Goal: Task Accomplishment & Management: Use online tool/utility

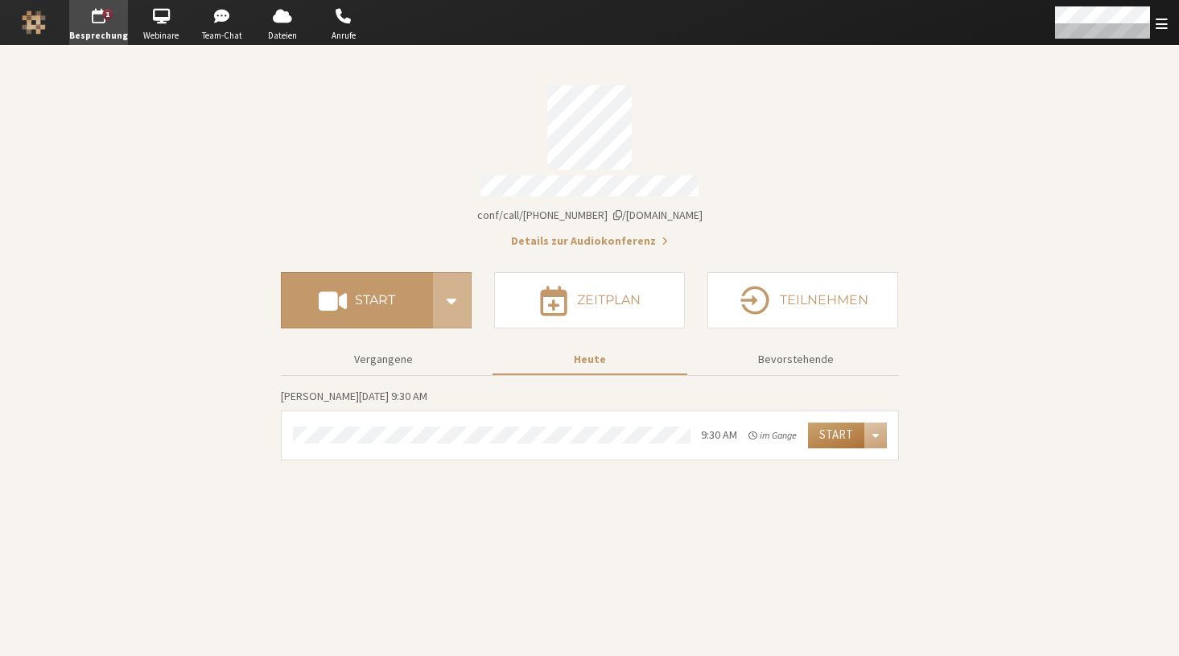
click at [826, 429] on button "Start" at bounding box center [836, 436] width 56 height 26
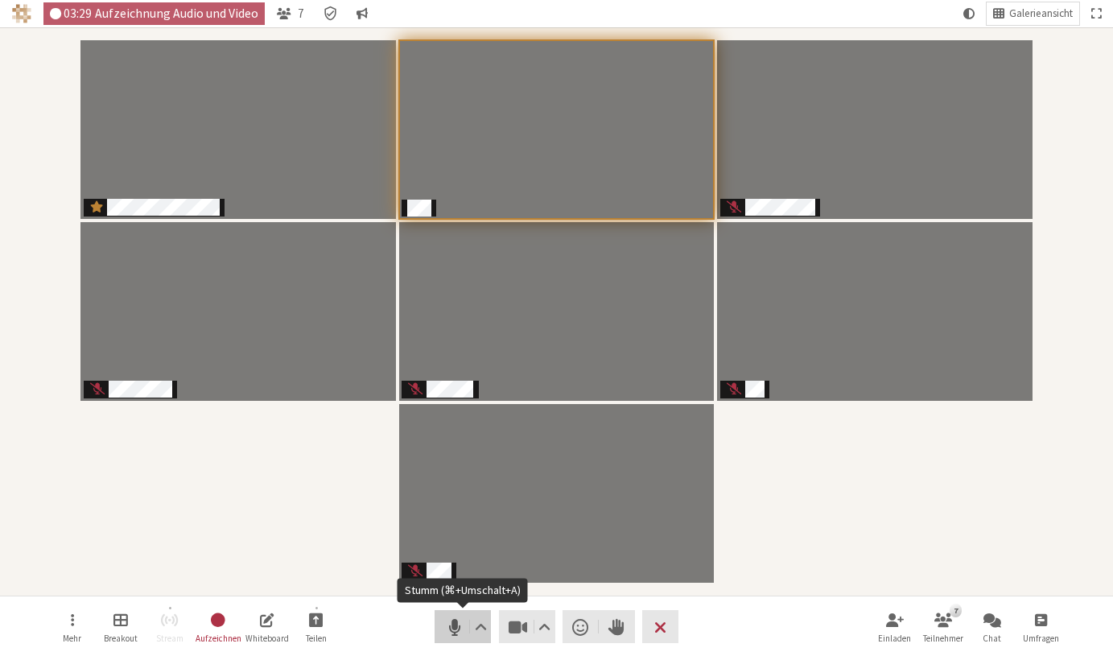
click at [452, 627] on span "Stumm (⌘+Umschalt+A)" at bounding box center [454, 627] width 23 height 23
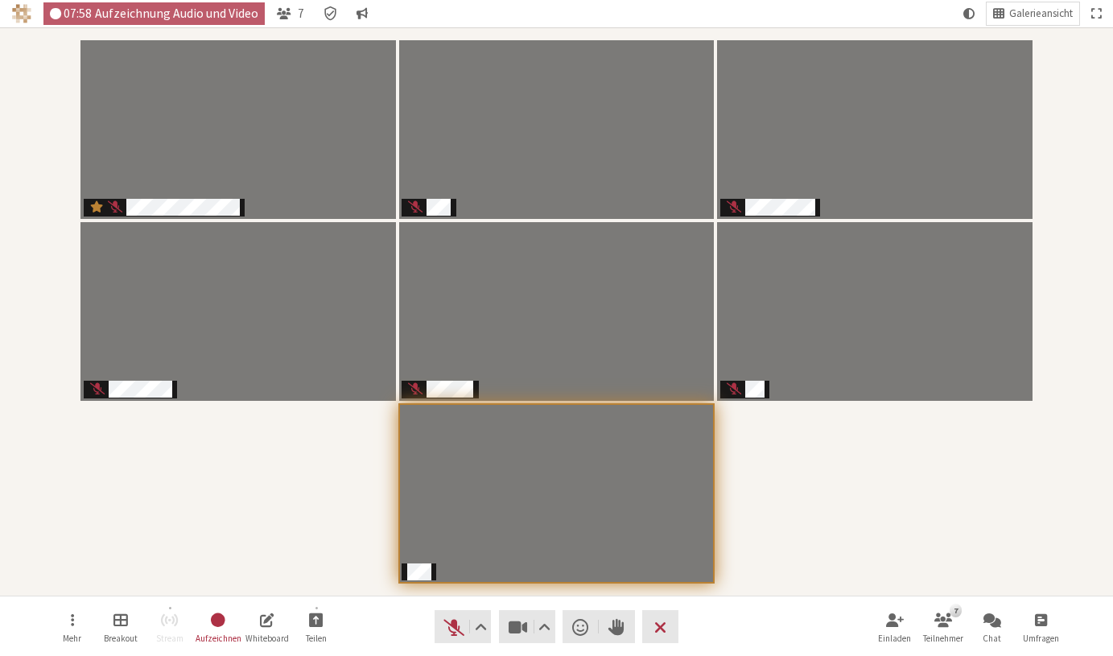
click at [850, 465] on div "Teilnehmer" at bounding box center [556, 312] width 1091 height 546
click at [461, 624] on span "Stummschaltung aufheben (⌘+Umschalt+A)" at bounding box center [454, 627] width 23 height 23
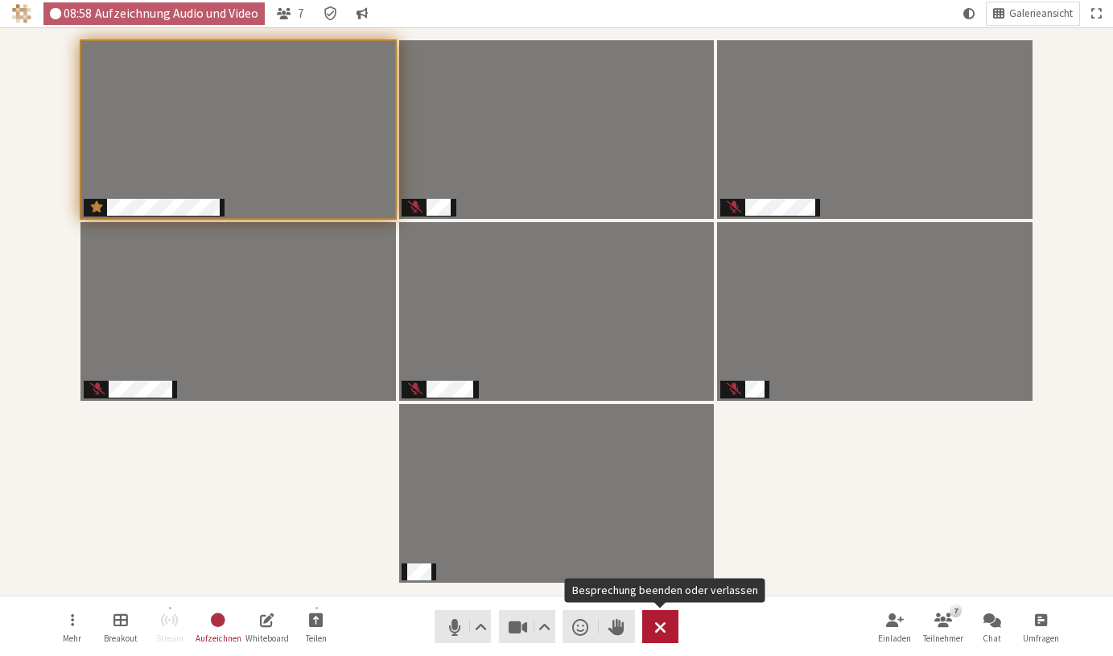
click at [666, 629] on span "Besprechung beenden oder verlassen" at bounding box center [660, 627] width 12 height 23
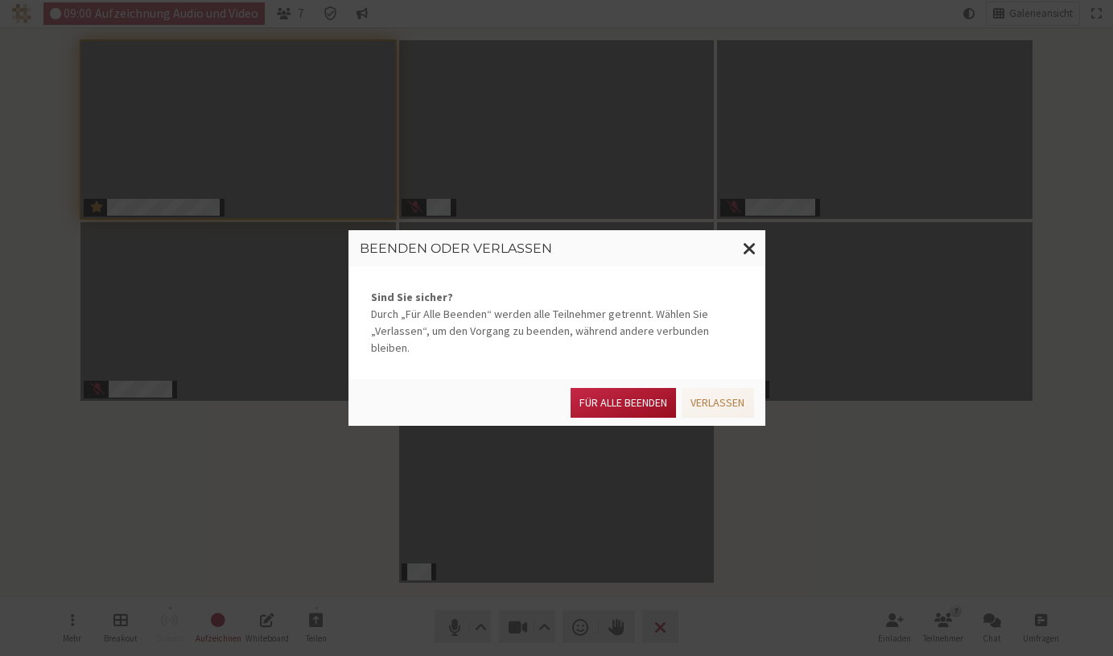
click at [633, 394] on button "Für alle Beenden" at bounding box center [623, 403] width 105 height 30
